Goal: Task Accomplishment & Management: Use online tool/utility

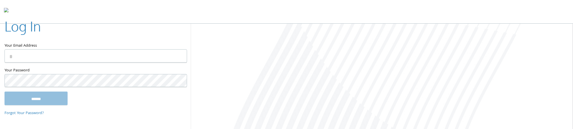
type input "**********"
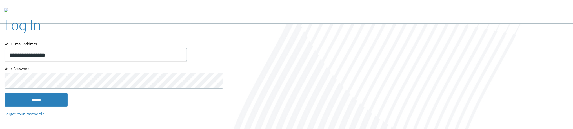
click at [43, 106] on div "**********" at bounding box center [95, 64] width 191 height 117
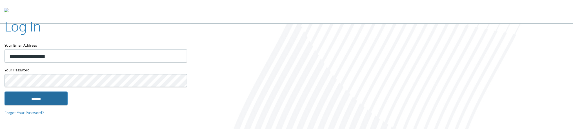
click at [47, 99] on input "******" at bounding box center [36, 99] width 63 height 14
